Goal: Navigation & Orientation: Find specific page/section

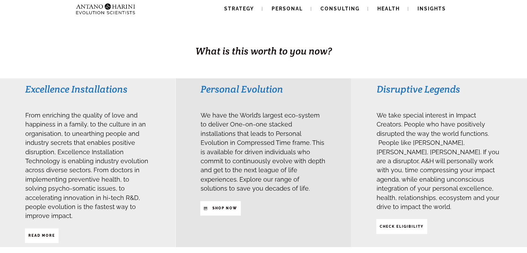
scroll to position [125, 0]
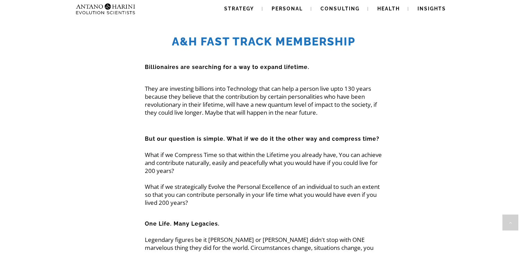
click at [242, 6] on span "Strategy" at bounding box center [239, 9] width 30 height 6
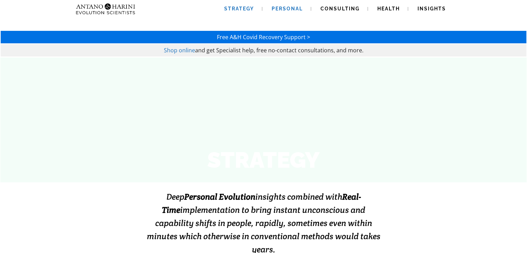
click at [289, 9] on span "Personal" at bounding box center [287, 9] width 31 height 6
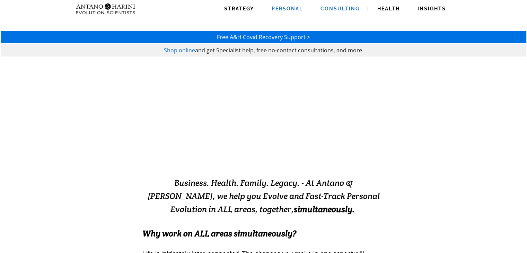
click at [333, 7] on span "Consulting" at bounding box center [340, 9] width 39 height 6
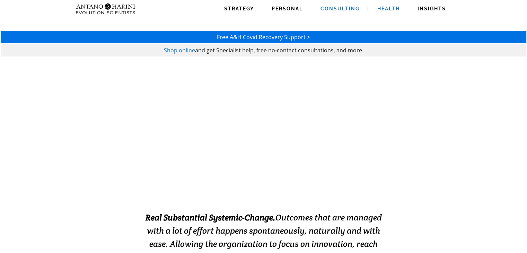
click at [388, 7] on span "Health" at bounding box center [389, 9] width 23 height 6
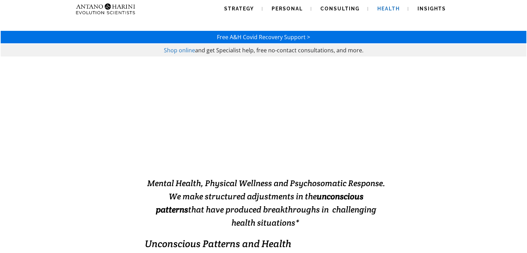
click at [433, 7] on span "Insights" at bounding box center [432, 9] width 28 height 6
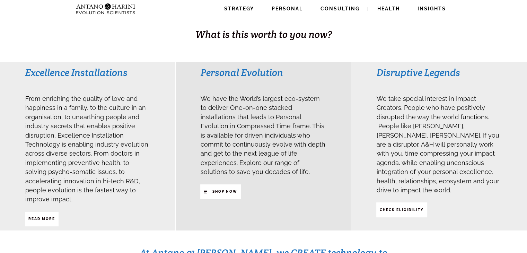
click at [151, 62] on div "Excellence Installations From enriching the quality of love and happiness in a …" at bounding box center [87, 146] width 175 height 169
